Goal: Information Seeking & Learning: Compare options

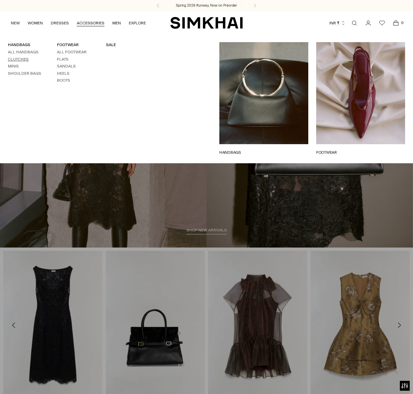
click at [22, 58] on link "Clutches" at bounding box center [18, 59] width 21 height 5
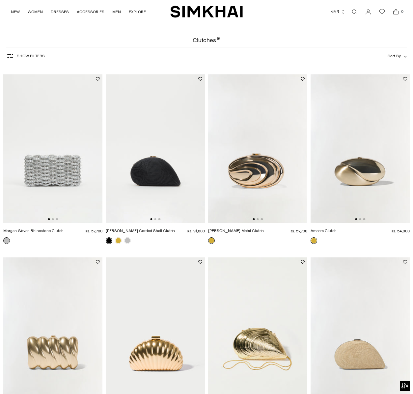
scroll to position [21, 0]
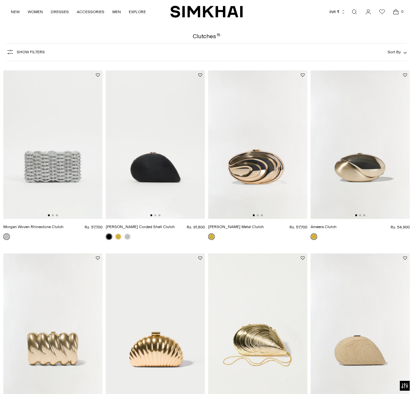
click at [48, 183] on img at bounding box center [52, 144] width 99 height 149
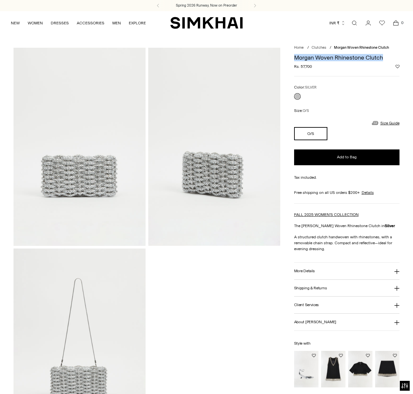
drag, startPoint x: 294, startPoint y: 59, endPoint x: 383, endPoint y: 58, distance: 89.6
click at [383, 58] on h1 "Morgan Woven Rhinestone Clutch" at bounding box center [346, 58] width 105 height 6
copy h1 "Morgan Woven Rhinestone Clutch"
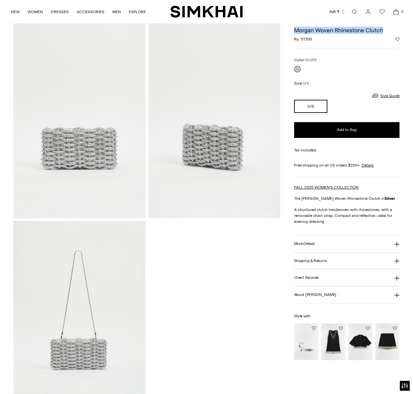
click at [396, 242] on icon at bounding box center [396, 244] width 5 height 5
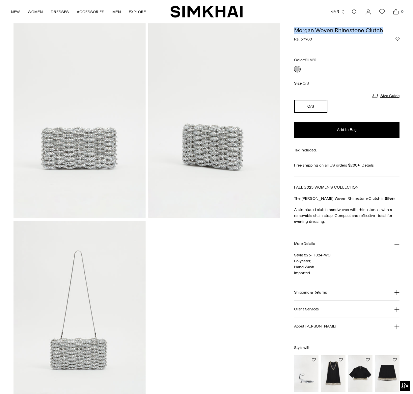
click at [398, 292] on icon at bounding box center [396, 292] width 5 height 5
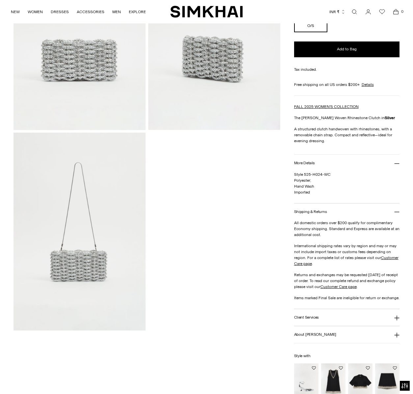
scroll to position [95, 0]
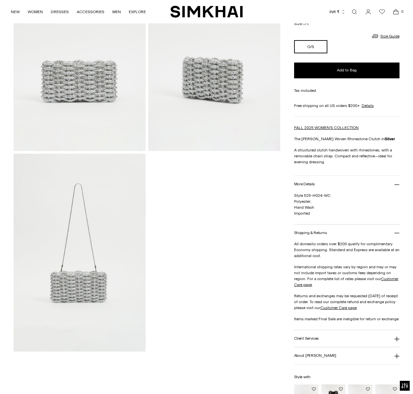
drag, startPoint x: 294, startPoint y: 150, endPoint x: 318, endPoint y: 158, distance: 25.3
click at [319, 158] on p "A structured clutch handwoven with rhinestones, with a removable chain strap. C…" at bounding box center [346, 156] width 105 height 18
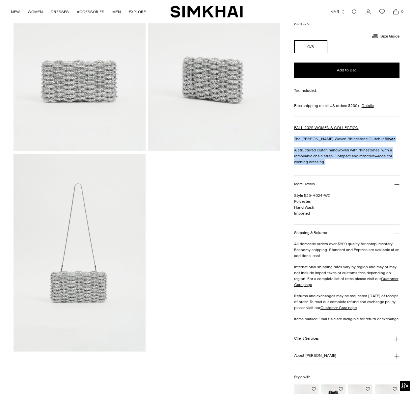
drag, startPoint x: 295, startPoint y: 140, endPoint x: 329, endPoint y: 159, distance: 39.7
click at [329, 159] on div "FALL 2025 WOMEN'S COLLECTION The Morgan Woven Rhinestone Clutch in Silver A str…" at bounding box center [346, 145] width 105 height 40
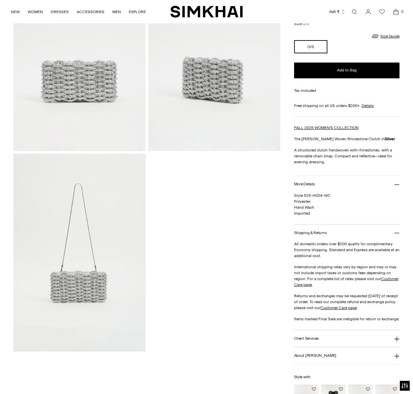
click at [326, 159] on p "A structured clutch handwoven with rhinestones, with a removable chain strap. C…" at bounding box center [346, 156] width 105 height 18
drag, startPoint x: 295, startPoint y: 150, endPoint x: 332, endPoint y: 162, distance: 38.9
click at [332, 162] on p "A structured clutch handwoven with rhinestones, with a removable chain strap. C…" at bounding box center [346, 156] width 105 height 18
copy p "A structured clutch handwoven with rhinestones, with a removable chain strap. C…"
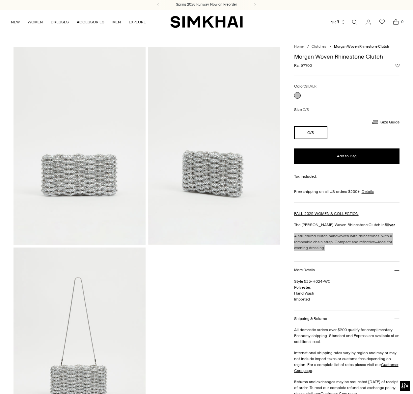
scroll to position [0, 0]
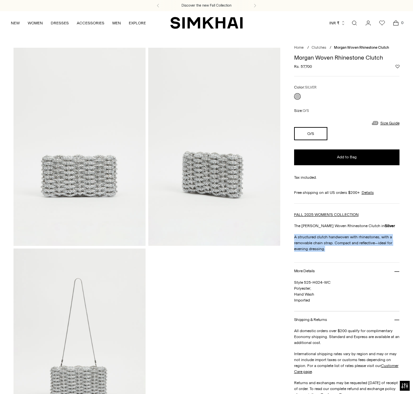
drag, startPoint x: 296, startPoint y: 66, endPoint x: 317, endPoint y: 66, distance: 21.1
click at [317, 66] on div "Regular price Rs. 57,700 Unit price / per" at bounding box center [346, 67] width 105 height 6
drag, startPoint x: 295, startPoint y: 65, endPoint x: 313, endPoint y: 65, distance: 18.1
click at [313, 65] on div "Regular price Rs. 57,700 Unit price / per" at bounding box center [346, 67] width 105 height 6
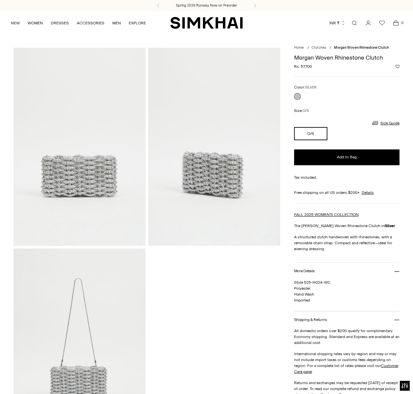
copy span "Rs. 57,700"
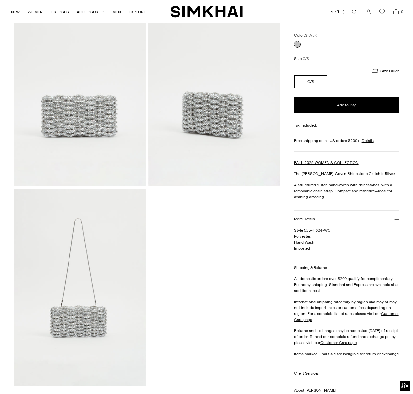
scroll to position [81, 0]
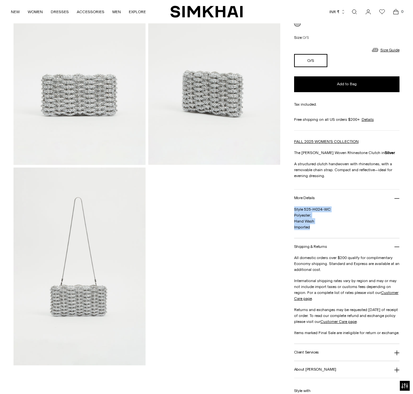
drag, startPoint x: 294, startPoint y: 209, endPoint x: 312, endPoint y: 225, distance: 24.0
click at [313, 225] on p "Style 525-H024-WC Polyester; Hand Wash Imported" at bounding box center [346, 219] width 105 height 24
copy span "Style 525-H024-WC Polyester; Hand Wash Imported"
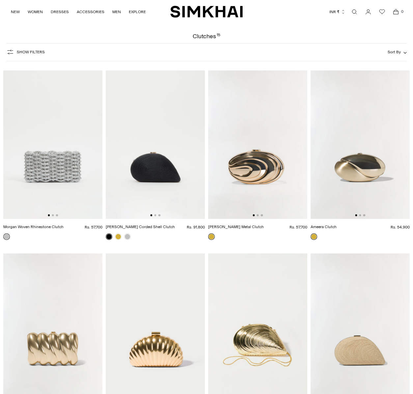
scroll to position [21, 0]
click at [155, 175] on img at bounding box center [155, 144] width 99 height 149
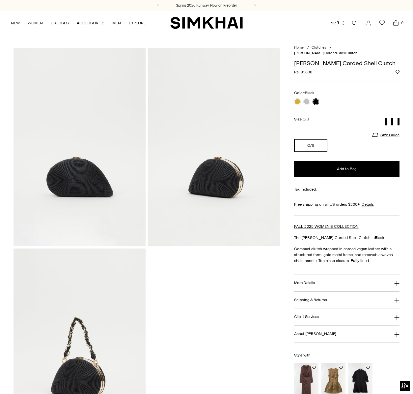
click at [396, 281] on icon at bounding box center [396, 283] width 5 height 5
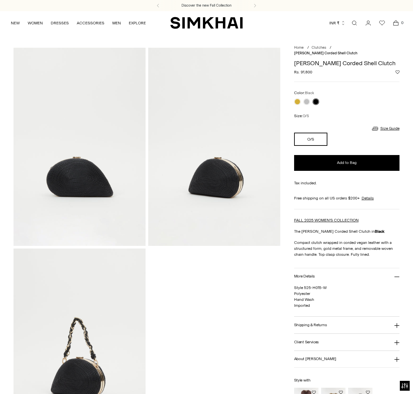
scroll to position [111, 0]
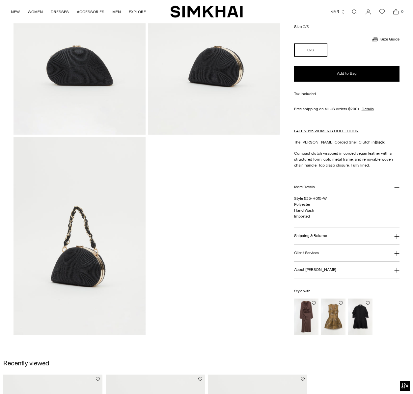
click at [318, 143] on p "The Bridget Corded Shell Clutch in Black" at bounding box center [346, 142] width 105 height 6
drag, startPoint x: 294, startPoint y: 142, endPoint x: 342, endPoint y: 141, distance: 47.4
click at [342, 141] on p "The Bridget Corded Shell Clutch in Black" at bounding box center [346, 142] width 105 height 6
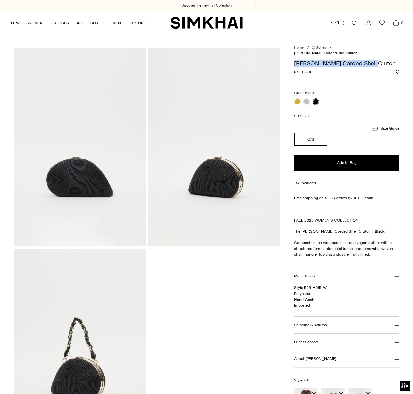
drag, startPoint x: 296, startPoint y: 59, endPoint x: 368, endPoint y: 58, distance: 72.5
click at [368, 60] on h1 "[PERSON_NAME] Corded Shell Clutch" at bounding box center [346, 63] width 105 height 6
copy h1 "[PERSON_NAME] Corded Shell Clutch"
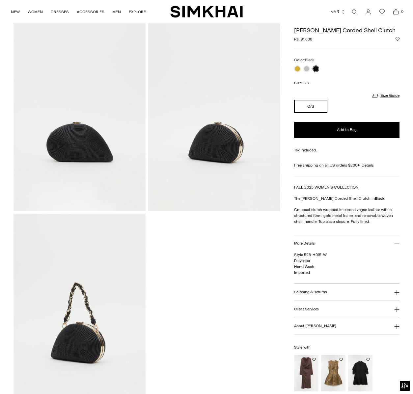
click at [289, 199] on div "Home / Clutches / Bridget Corded Shell Clutch Bridget Corded Shell Clutch Regul…" at bounding box center [207, 212] width 386 height 399
drag, startPoint x: 294, startPoint y: 197, endPoint x: 371, endPoint y: 219, distance: 80.9
click at [371, 219] on div "Home / Clutches / Bridget Corded Shell Clutch Bridget Corded Shell Clutch Regul…" at bounding box center [207, 212] width 386 height 399
copy p "Compact clutch wrapped in corded vegan leather with a structured form, gold met…"
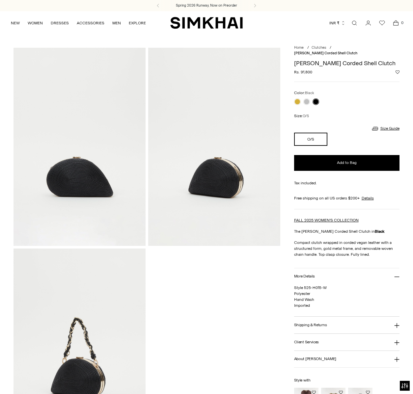
click at [310, 69] on span "Rs. 91,800" at bounding box center [303, 72] width 18 height 6
drag, startPoint x: 293, startPoint y: 67, endPoint x: 312, endPoint y: 68, distance: 19.1
click at [312, 68] on div "Home / Clutches / Bridget Corded Shell Clutch Bridget Corded Shell Clutch Regul…" at bounding box center [207, 247] width 386 height 399
copy div "Rs. 91,800"
click at [299, 286] on span "Style 525-H015-W Polyester Hand Wash Imported" at bounding box center [310, 297] width 33 height 22
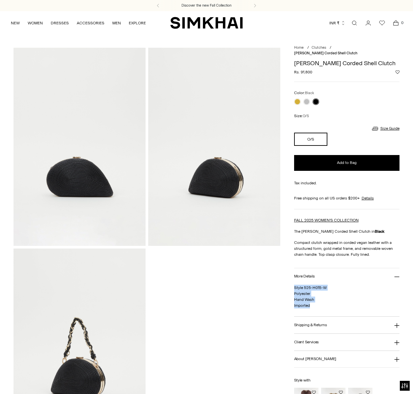
drag, startPoint x: 296, startPoint y: 282, endPoint x: 311, endPoint y: 298, distance: 22.2
click at [311, 298] on p "Style 525-H015-W Polyester Hand Wash Imported" at bounding box center [346, 297] width 105 height 24
copy span "Style 525-H015-W Polyester Hand Wash Imported"
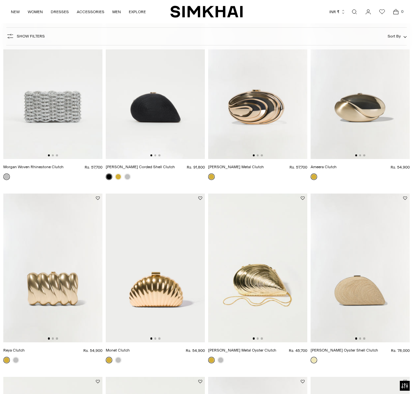
scroll to position [90, 0]
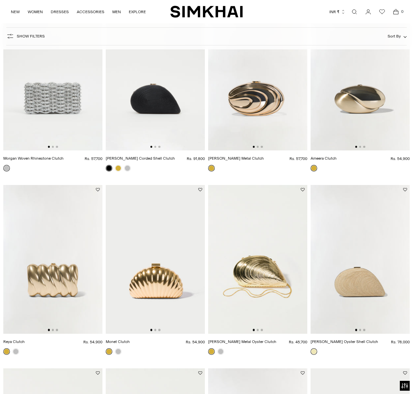
click at [353, 115] on img at bounding box center [360, 76] width 99 height 149
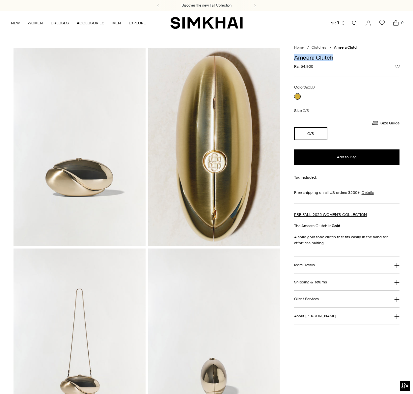
drag, startPoint x: 295, startPoint y: 59, endPoint x: 336, endPoint y: 59, distance: 40.9
click at [336, 59] on h1 "Ameera Clutch" at bounding box center [346, 58] width 105 height 6
copy h1 "Ameera Clutch"
click at [295, 69] on span "Rs. 54,900" at bounding box center [303, 67] width 19 height 6
drag, startPoint x: 294, startPoint y: 68, endPoint x: 314, endPoint y: 68, distance: 20.1
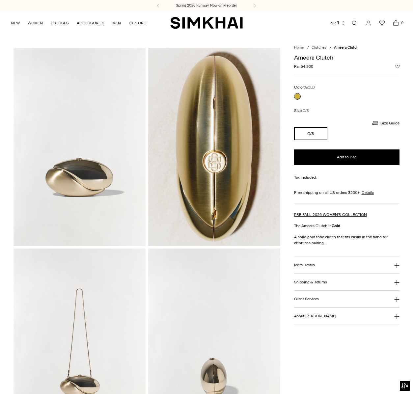
click at [314, 68] on div "Regular price Rs. 54,900 Unit price / per" at bounding box center [346, 67] width 105 height 6
copy span "Rs. 54,900"
drag, startPoint x: 294, startPoint y: 236, endPoint x: 325, endPoint y: 243, distance: 32.1
click at [325, 243] on p "A solid gold tone clutch that fits easily in the hand for effortless pairing." at bounding box center [346, 240] width 105 height 12
copy p "A solid gold tone clutch that fits easily in the hand for effortless pairing."
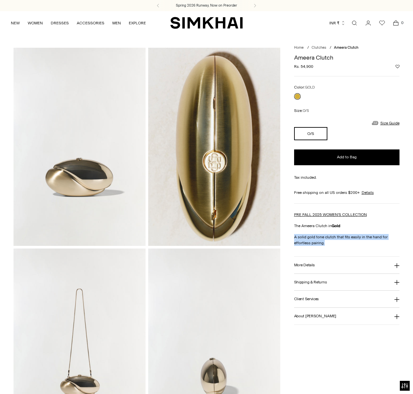
click at [396, 264] on icon at bounding box center [396, 265] width 5 height 5
drag, startPoint x: 294, startPoint y: 277, endPoint x: 317, endPoint y: 289, distance: 25.7
click at [317, 289] on p "425-H010-A Aluminum Hand Wash Imported LxWxH: 18.5x7.4x10.2cm; DROP: 38.1 cm" at bounding box center [346, 289] width 105 height 30
copy span "425-H010-A Aluminum Hand Wash"
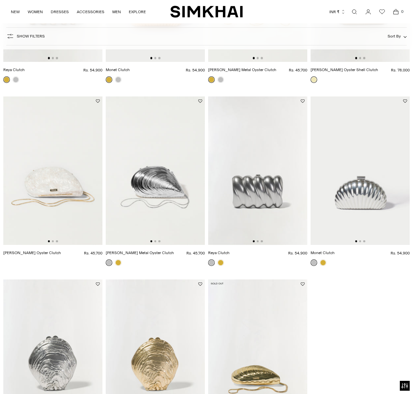
scroll to position [306, 0]
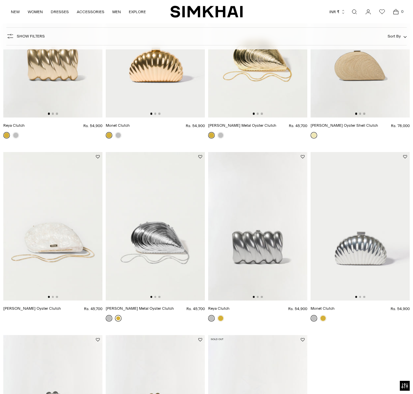
click at [119, 320] on link at bounding box center [118, 318] width 7 height 7
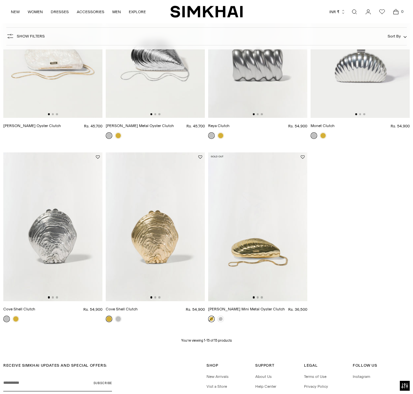
click at [156, 248] on img at bounding box center [155, 227] width 99 height 149
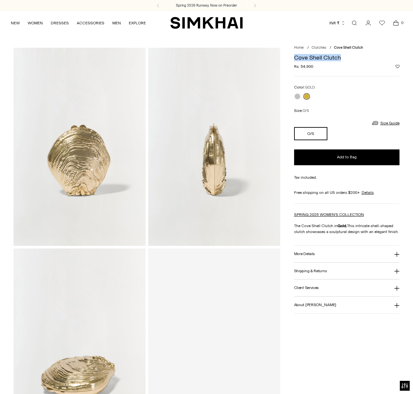
drag, startPoint x: 343, startPoint y: 57, endPoint x: 290, endPoint y: 57, distance: 53.7
click at [290, 57] on div "Home / Clutches / Cove Shell Clutch Cove Shell Clutch Regular price Rs. 54,900 …" at bounding box center [207, 348] width 386 height 600
copy h1 "Cove Shell Clutch"
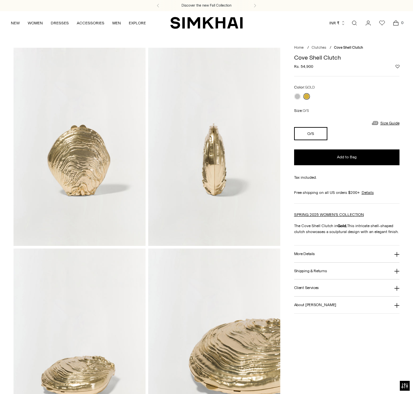
click at [340, 226] on strong "Gold." at bounding box center [343, 226] width 10 height 5
drag, startPoint x: 294, startPoint y: 226, endPoint x: 398, endPoint y: 231, distance: 104.8
click at [398, 231] on div "Home / Clutches / Cove Shell Clutch Cove Shell Clutch Regular price Rs. 54,900 …" at bounding box center [207, 348] width 386 height 600
copy p "The Cove Shell Clutch in Gold. This intricate shell-shaped clutch showcases a s…"
click at [397, 254] on icon at bounding box center [396, 254] width 5 height 5
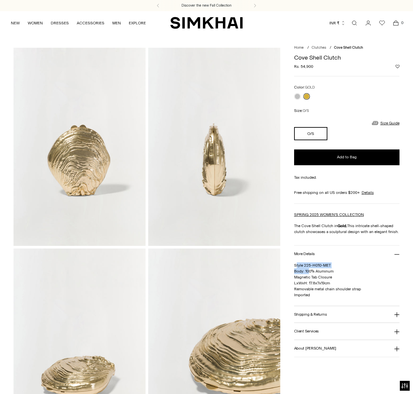
drag, startPoint x: 295, startPoint y: 266, endPoint x: 299, endPoint y: 269, distance: 5.0
click at [309, 269] on span "Style 225-H010-MET Body: 100% Aluminum Magnetic Tab Closure LxWxH: 17.8x7x19cm …" at bounding box center [327, 280] width 67 height 34
click at [299, 269] on span "Style 225-H010-MET Body: 100% Aluminum Magnetic Tab Closure LxWxH: 17.8x7x19cm …" at bounding box center [327, 280] width 67 height 34
drag, startPoint x: 295, startPoint y: 266, endPoint x: 358, endPoint y: 287, distance: 67.3
click at [358, 287] on span "Style 225-H010-MET Body: 100% Aluminum Magnetic Tab Closure LxWxH: 17.8x7x19cm …" at bounding box center [327, 280] width 67 height 34
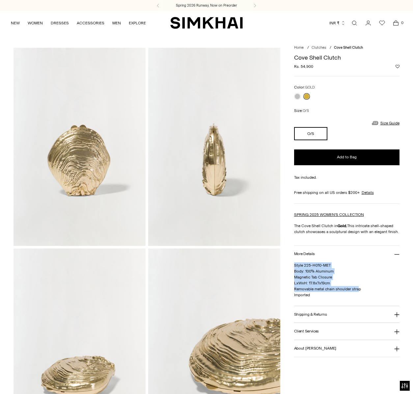
copy span "Style 225-H010-MET Body: 100% Aluminum Magnetic Tab Closure LxWxH: 17.8x7x19cm …"
